Goal: Task Accomplishment & Management: Use online tool/utility

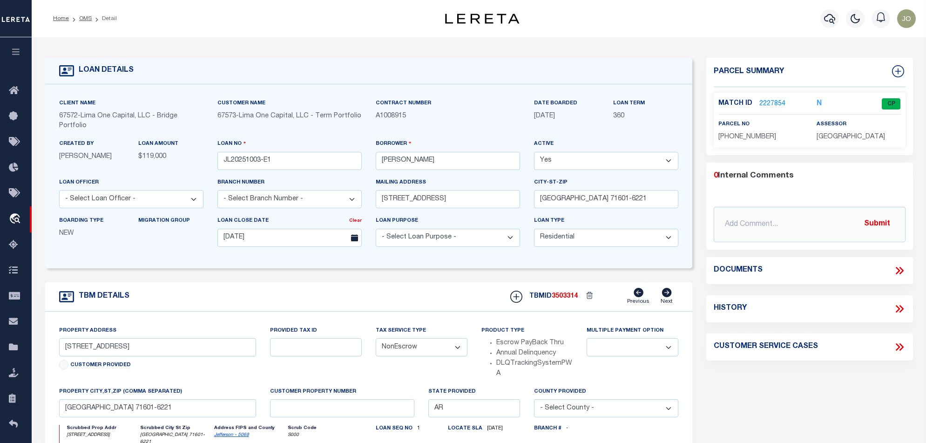
select select "10"
select select "NonEscrow"
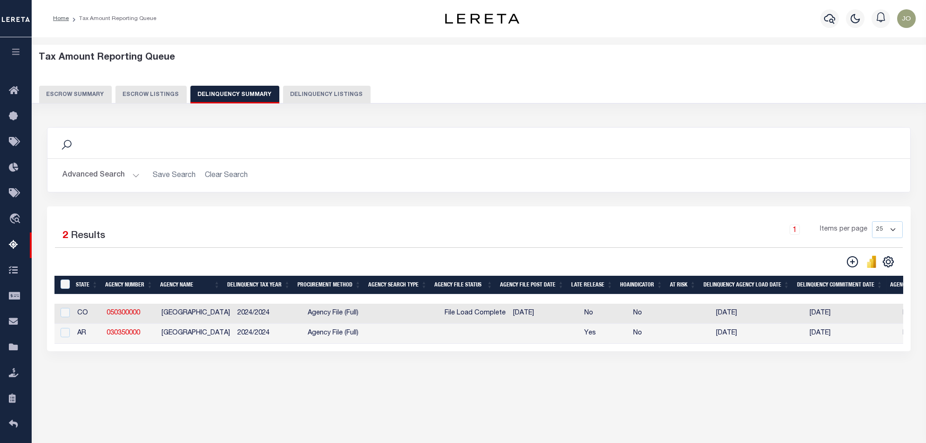
scroll to position [0, 742]
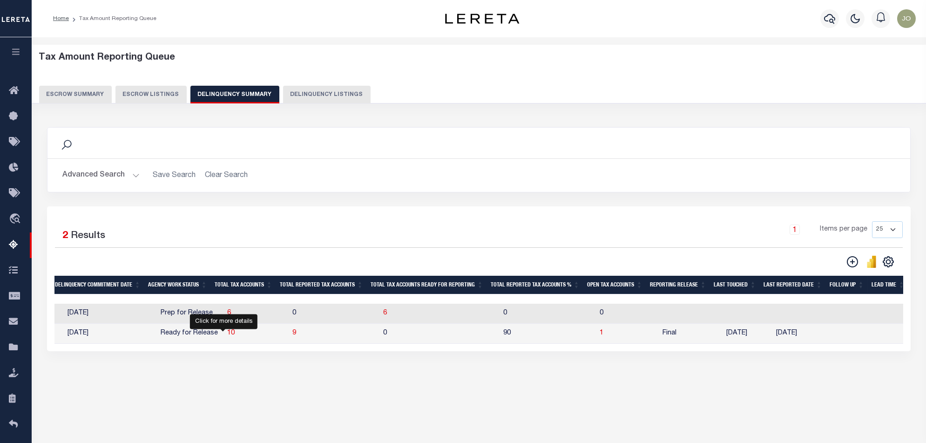
drag, startPoint x: 226, startPoint y: 337, endPoint x: 255, endPoint y: 343, distance: 29.5
click at [227, 336] on span "10" at bounding box center [230, 333] width 7 height 7
select select "100"
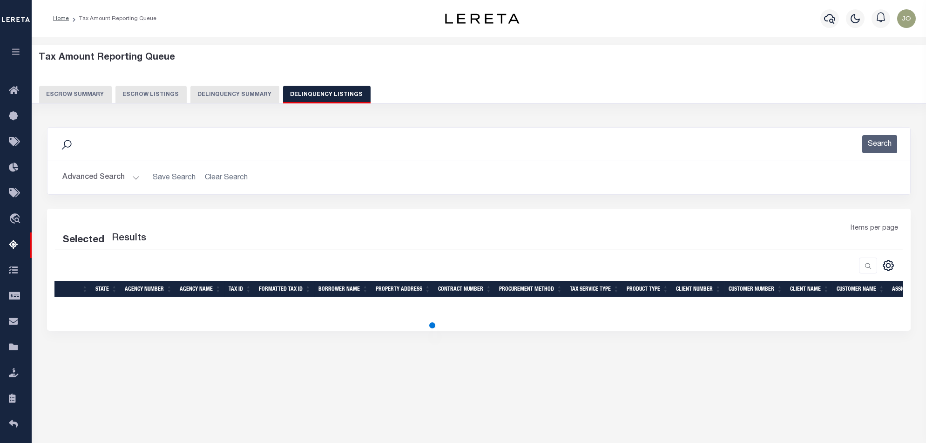
select select "100"
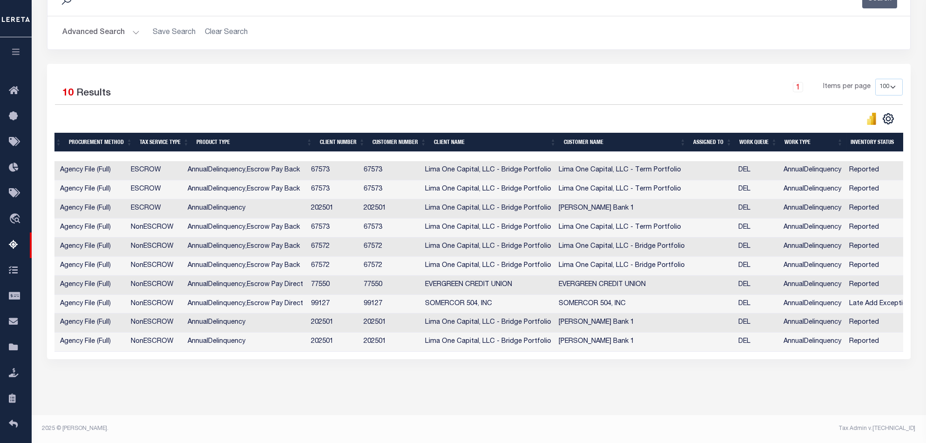
scroll to position [0, 0]
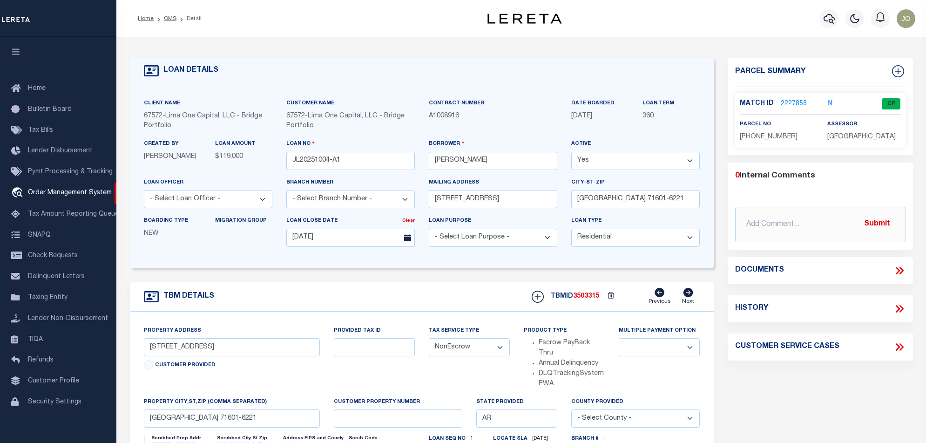
select select "10"
select select "NonEscrow"
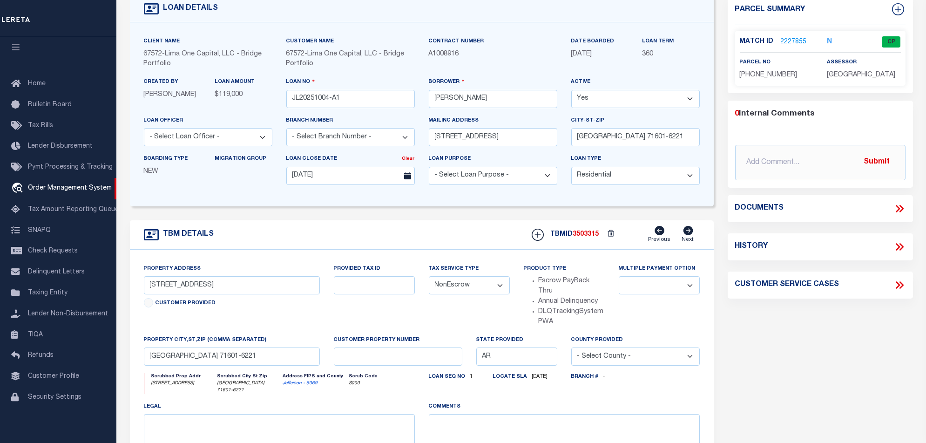
scroll to position [124, 0]
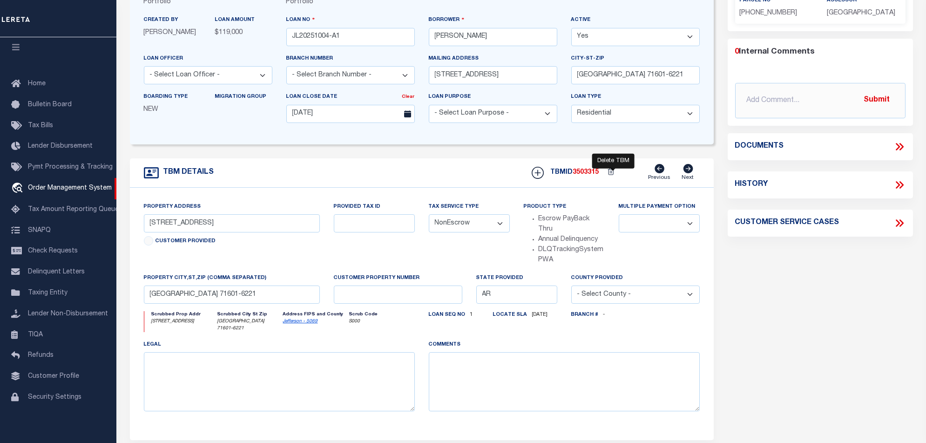
click at [612, 172] on icon at bounding box center [612, 173] width 14 height 14
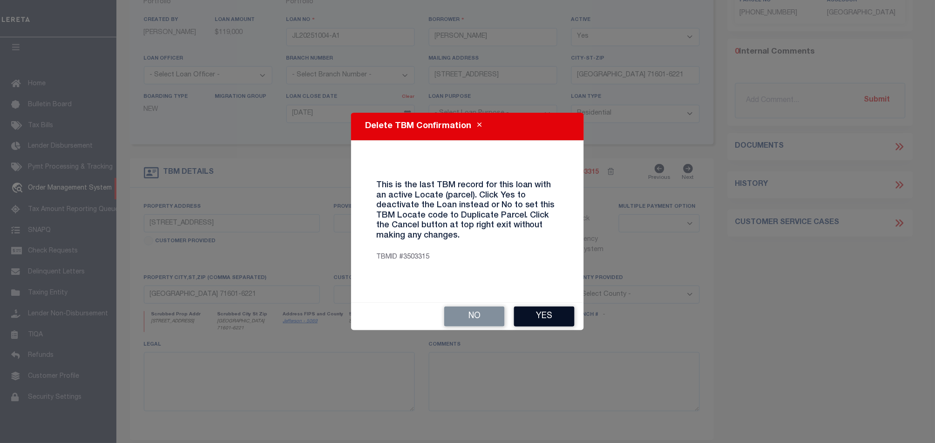
click at [559, 313] on button "Yes" at bounding box center [544, 316] width 61 height 20
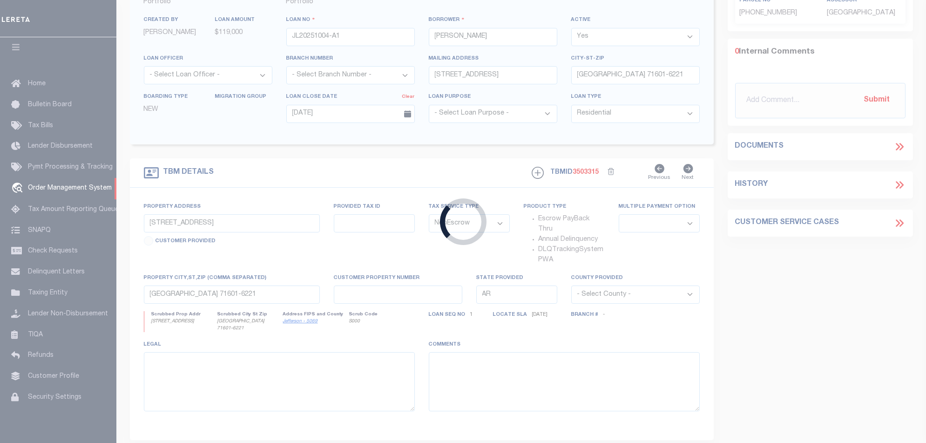
select select "False"
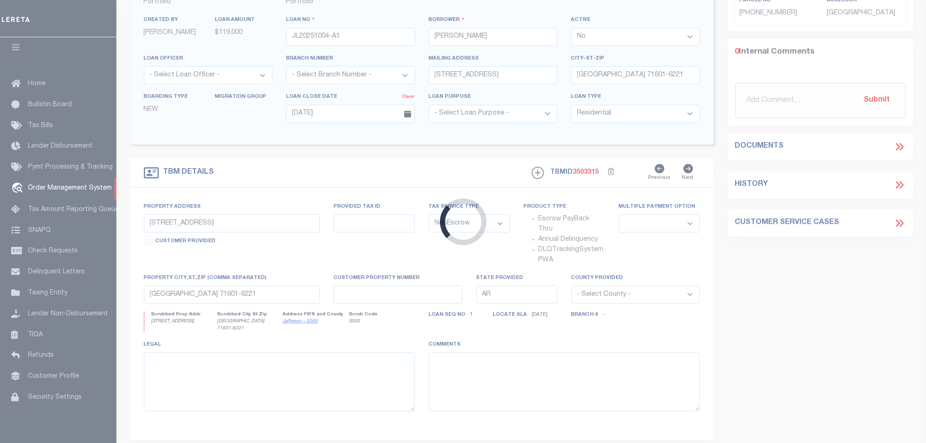
select select
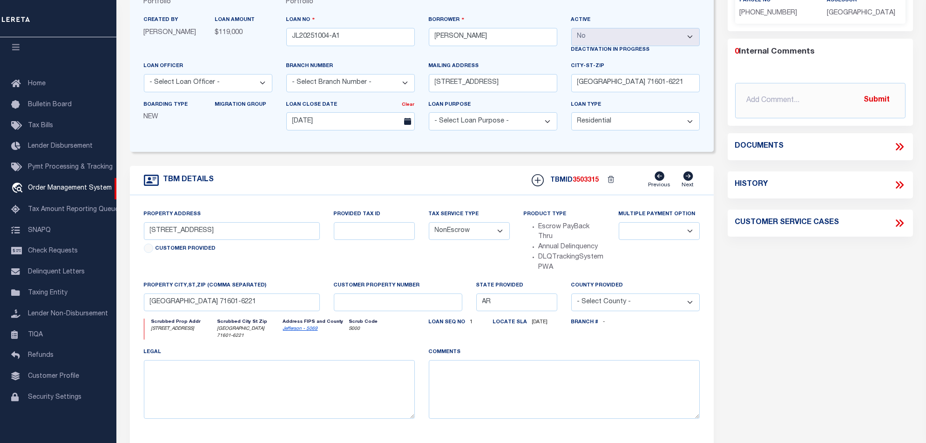
scroll to position [0, 0]
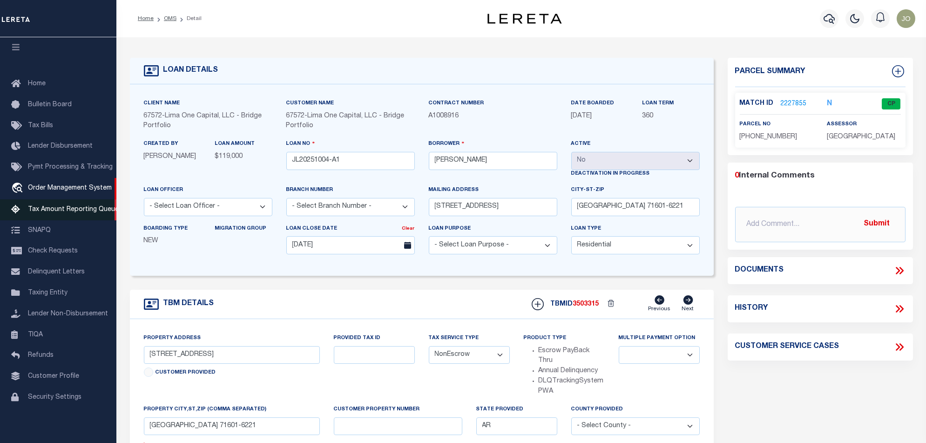
click at [54, 206] on span "Tax Amount Reporting Queue" at bounding box center [73, 209] width 91 height 7
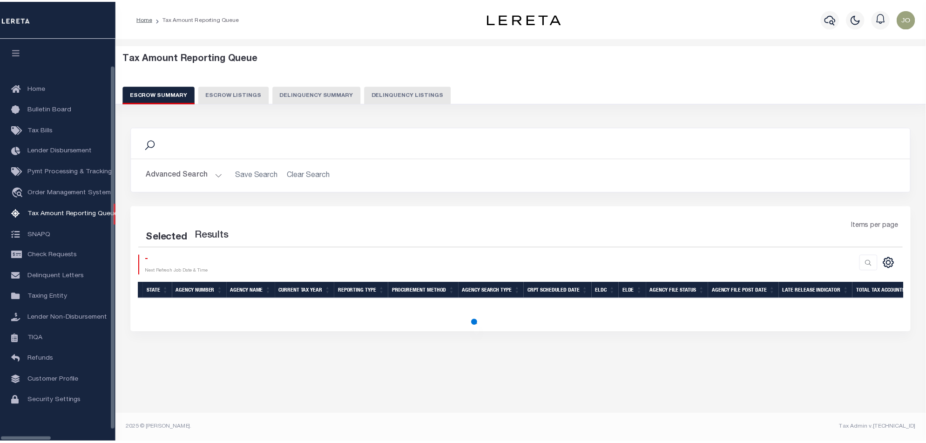
scroll to position [15, 0]
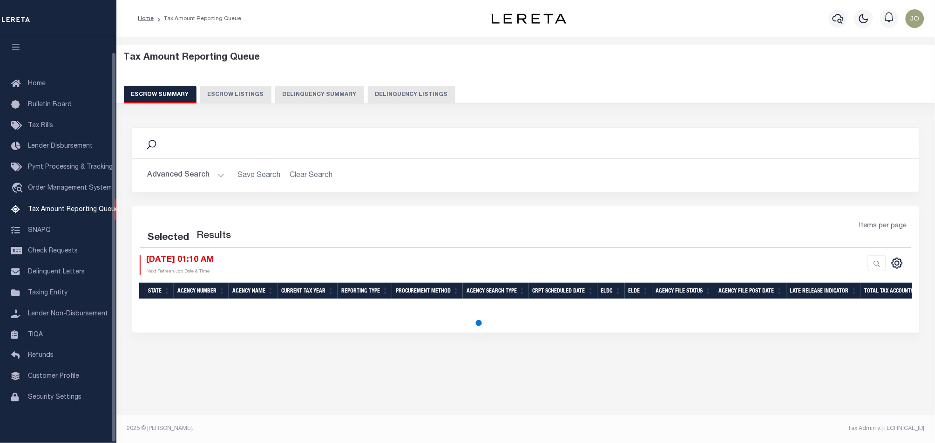
click at [307, 98] on button "Delinquency Summary" at bounding box center [319, 95] width 89 height 18
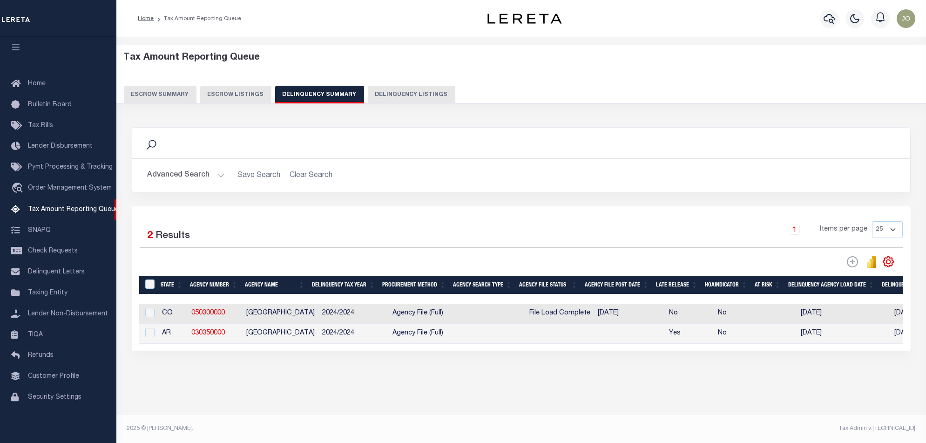
scroll to position [0, 0]
click at [153, 337] on input "checkbox" at bounding box center [149, 332] width 9 height 9
checkbox input "true"
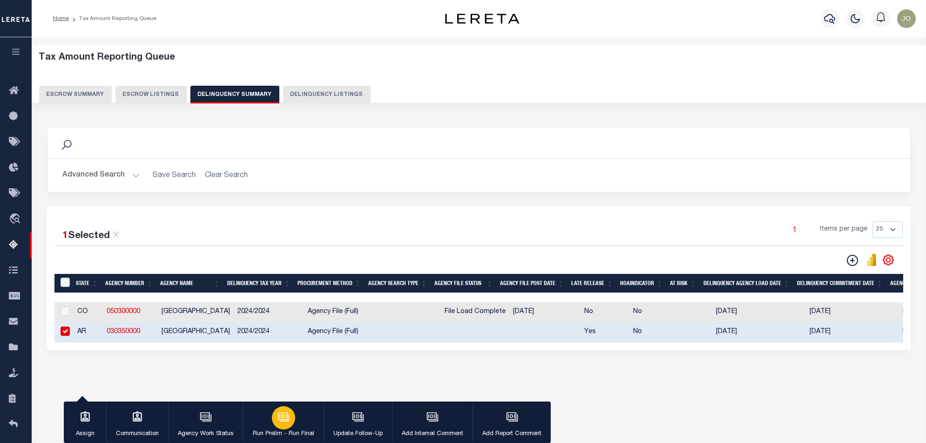
click at [290, 424] on div "button" at bounding box center [283, 417] width 23 height 23
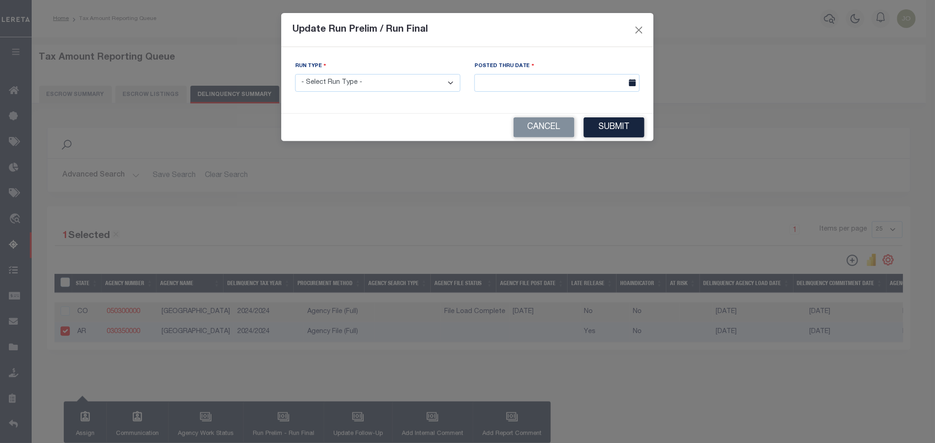
click at [406, 86] on select "- Select Run Type - Prelim Run Final Run" at bounding box center [377, 83] width 165 height 18
select select "F"
click at [295, 74] on select "- Select Run Type - Prelim Run Final Run" at bounding box center [377, 83] width 165 height 18
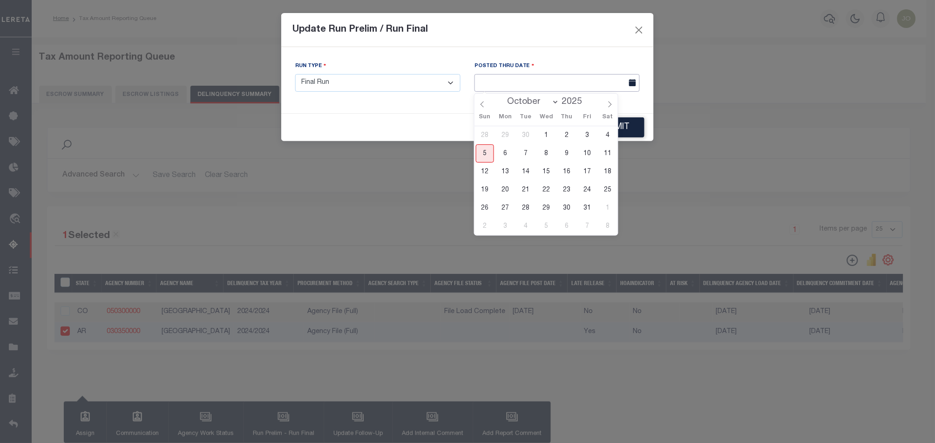
click at [512, 91] on body "Home Tax Amount Reporting Queue Profile" at bounding box center [467, 246] width 935 height 493
click at [482, 150] on span "5" at bounding box center [485, 153] width 18 height 18
type input "[DATE]"
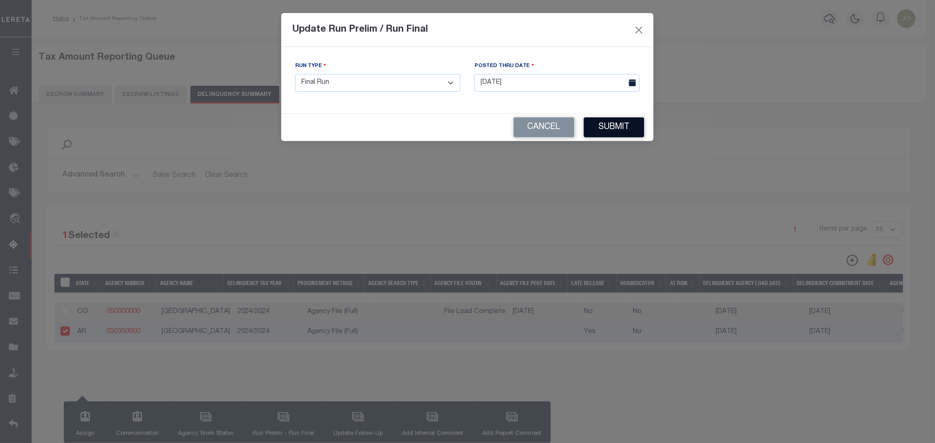
click at [620, 126] on button "Submit" at bounding box center [614, 127] width 61 height 20
